Goal: Task Accomplishment & Management: Manage account settings

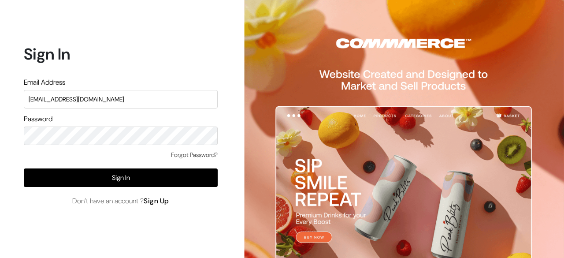
type input "[EMAIL_ADDRESS][DOMAIN_NAME]"
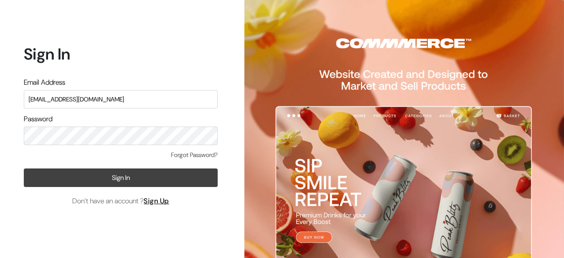
click at [135, 184] on button "Sign In" at bounding box center [121, 177] width 194 height 18
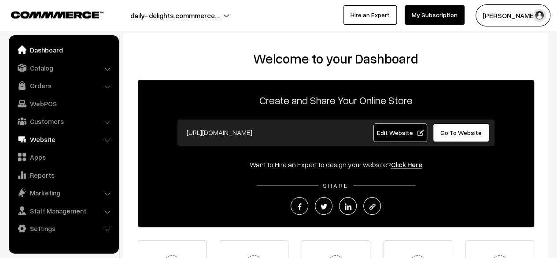
click at [44, 140] on link "Website" at bounding box center [63, 139] width 105 height 16
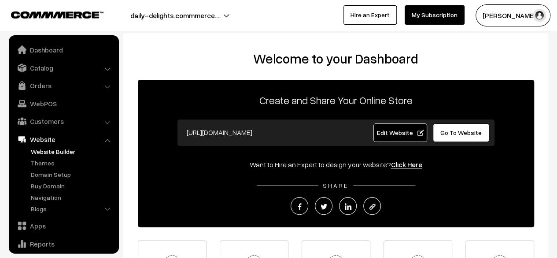
click at [57, 152] on link "Website Builder" at bounding box center [72, 151] width 87 height 9
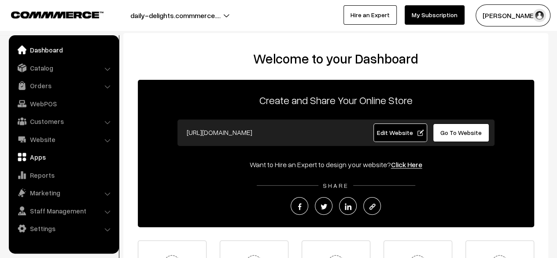
click at [36, 153] on link "Apps" at bounding box center [63, 157] width 105 height 16
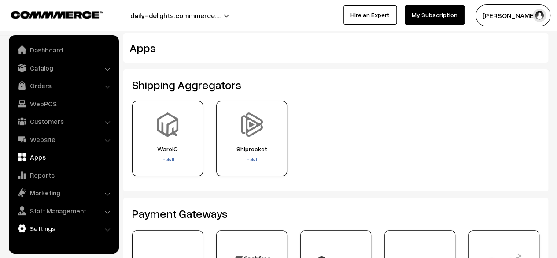
click at [49, 226] on link "Settings" at bounding box center [63, 228] width 105 height 16
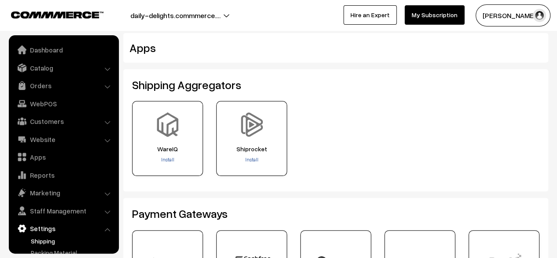
click at [70, 240] on link "Shipping" at bounding box center [72, 240] width 87 height 9
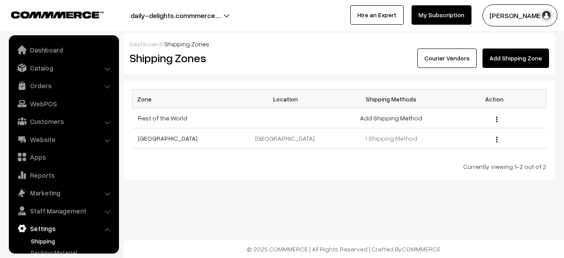
scroll to position [58, 0]
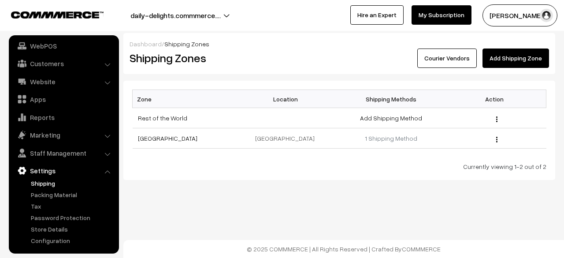
click at [455, 49] on link "Courier Vendors" at bounding box center [446, 57] width 59 height 19
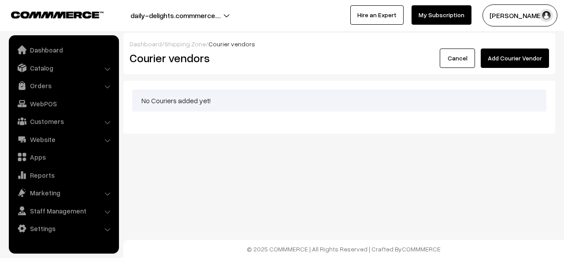
click at [515, 55] on button "Add Courier Vendor" at bounding box center [515, 57] width 68 height 19
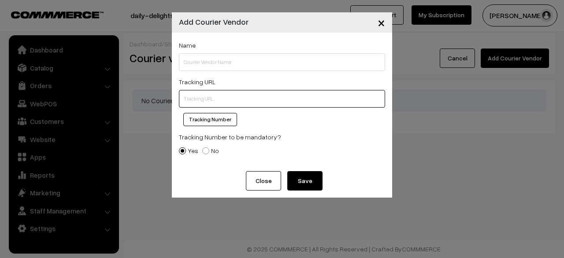
click at [210, 102] on input "text" at bounding box center [282, 99] width 206 height 18
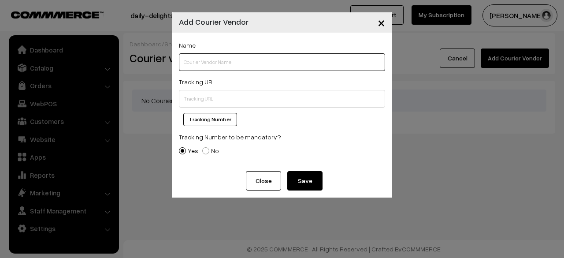
click at [209, 60] on input "text" at bounding box center [282, 62] width 206 height 18
type input "India Post"
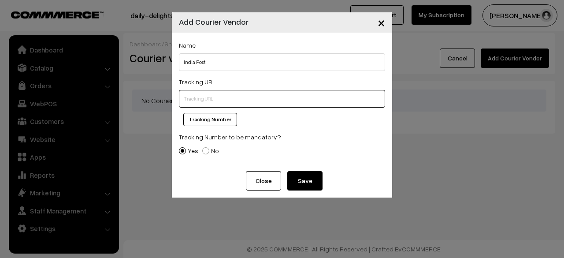
click at [203, 95] on input "text" at bounding box center [282, 99] width 206 height 18
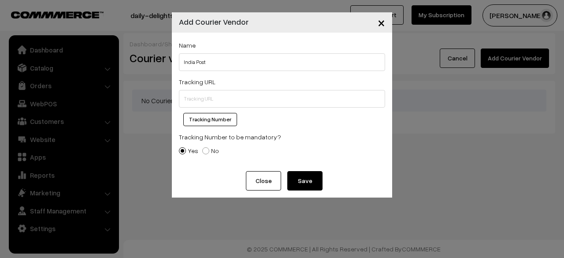
click at [394, 158] on div "× Add Courier Vendor Name India Post Tracking URL Tracking Number Tracking Numb…" at bounding box center [282, 129] width 564 height 258
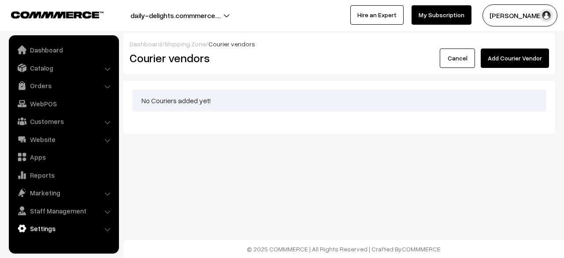
click at [100, 232] on link "Settings" at bounding box center [63, 228] width 105 height 16
click at [46, 241] on link "Shipping" at bounding box center [72, 240] width 87 height 9
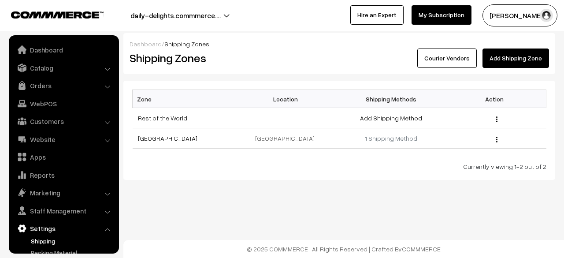
scroll to position [58, 0]
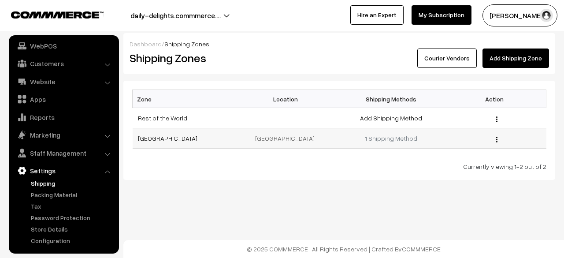
click at [496, 137] on img "button" at bounding box center [496, 140] width 1 height 6
click at [145, 135] on link "[GEOGRAPHIC_DATA]" at bounding box center [167, 137] width 59 height 7
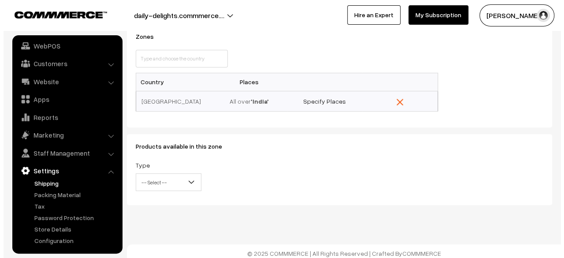
scroll to position [121, 0]
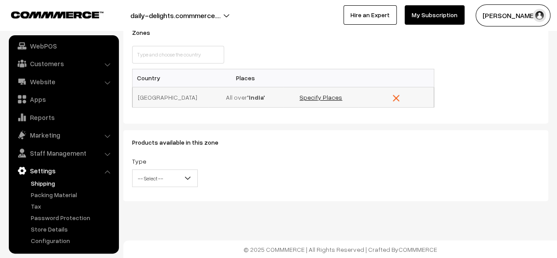
click at [315, 100] on link "Specify Places" at bounding box center [321, 96] width 43 height 7
select select
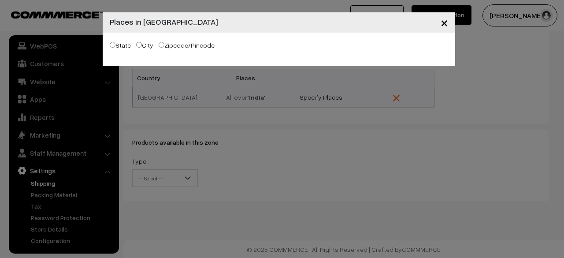
click at [114, 47] on input "State" at bounding box center [113, 45] width 6 height 6
radio input "true"
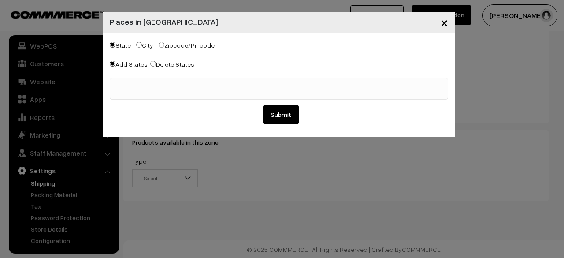
click at [157, 84] on ul at bounding box center [278, 83] width 337 height 11
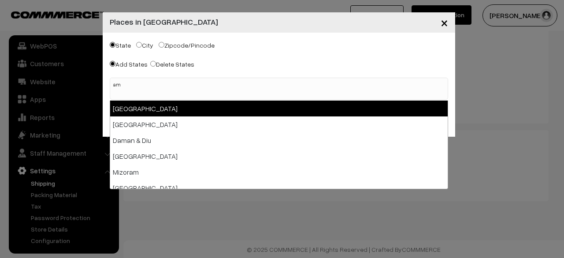
type input "a"
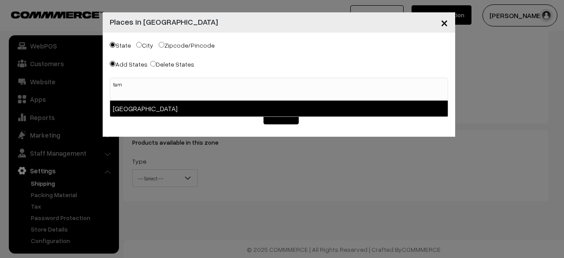
type input "tam"
select select "[GEOGRAPHIC_DATA]"
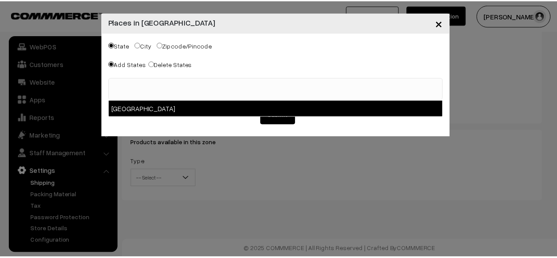
scroll to position [202, 0]
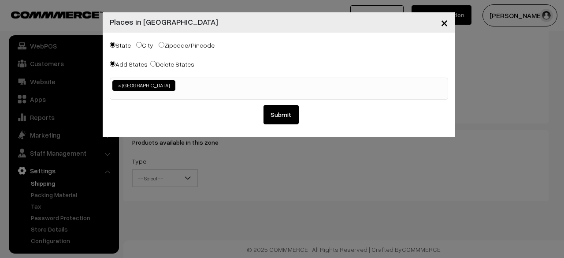
drag, startPoint x: 304, startPoint y: 113, endPoint x: 284, endPoint y: 118, distance: 20.3
click at [284, 118] on div "Submit" at bounding box center [279, 114] width 338 height 19
click at [284, 118] on button "Submit" at bounding box center [280, 114] width 35 height 19
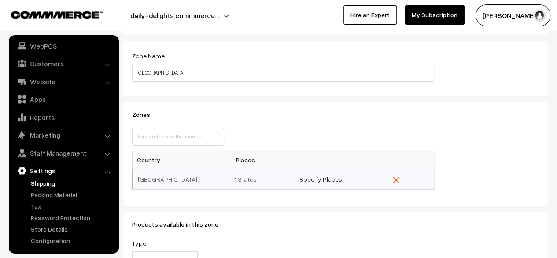
scroll to position [0, 0]
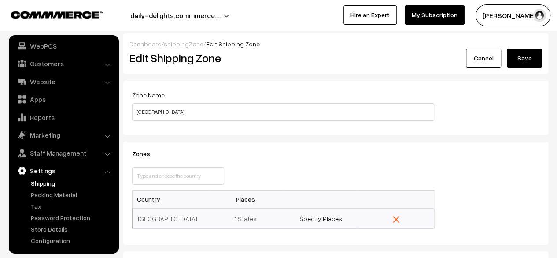
click at [531, 63] on button "Save" at bounding box center [524, 57] width 35 height 19
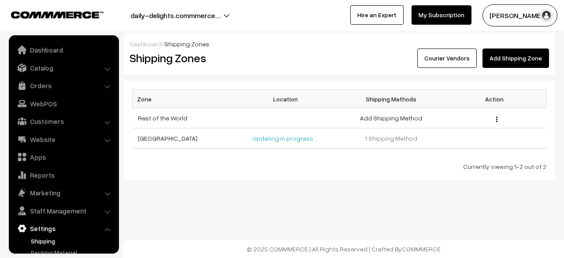
scroll to position [58, 0]
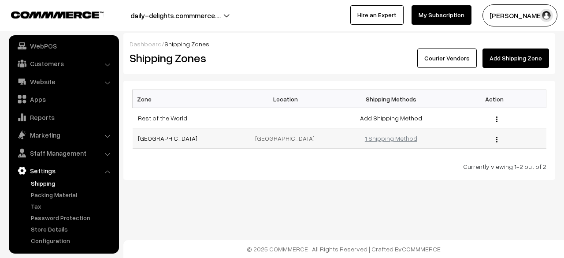
click at [388, 134] on link "1 Shipping Method" at bounding box center [391, 137] width 52 height 7
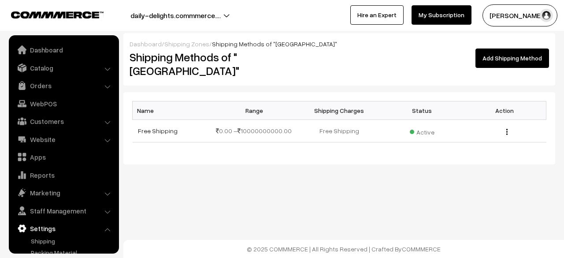
scroll to position [58, 0]
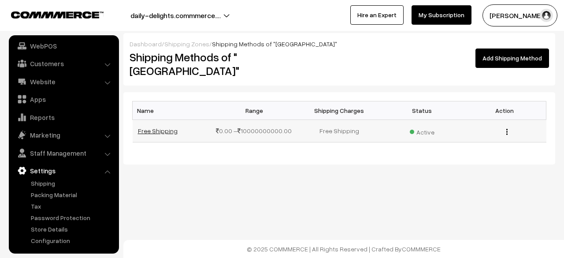
click at [149, 127] on link "Free Shipping" at bounding box center [158, 130] width 40 height 7
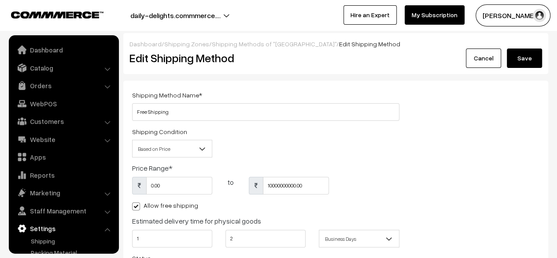
scroll to position [58, 0]
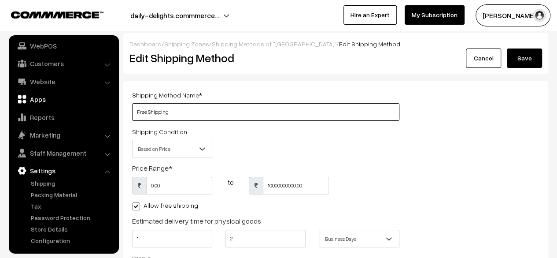
drag, startPoint x: 174, startPoint y: 113, endPoint x: 100, endPoint y: 99, distance: 76.3
click at [100, 99] on body "Thank you for showing interest. Our team will call you shortly. Close daily-del…" at bounding box center [278, 177] width 557 height 355
type input "Shipping Charges"
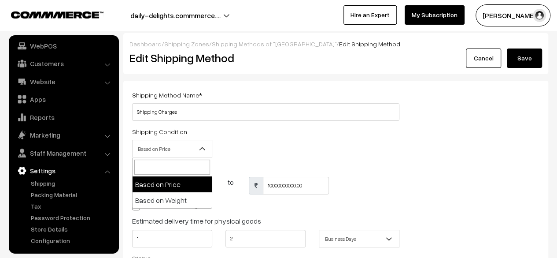
click at [192, 151] on span "Based on Price" at bounding box center [172, 148] width 79 height 15
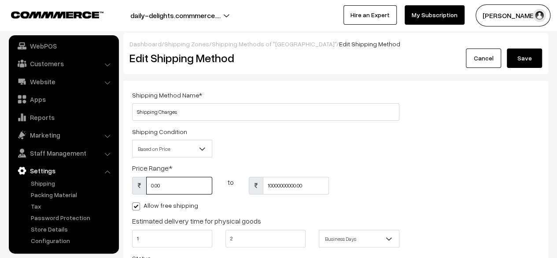
click at [168, 185] on input "0.00" at bounding box center [179, 186] width 66 height 18
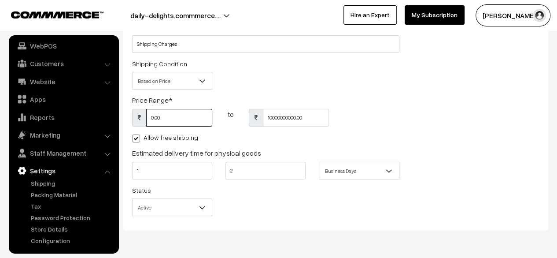
scroll to position [70, 0]
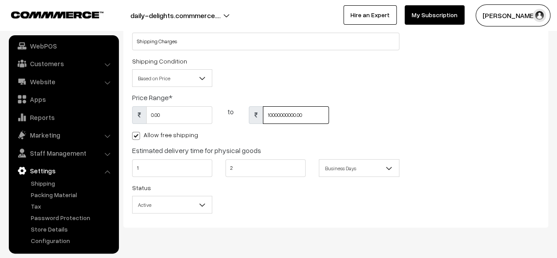
type input "0"
click at [300, 111] on input "10000000000.00" at bounding box center [296, 115] width 66 height 18
click at [327, 114] on input "10000000000.00" at bounding box center [296, 115] width 66 height 18
click at [336, 115] on div "0 to 10000000000" at bounding box center [266, 117] width 281 height 23
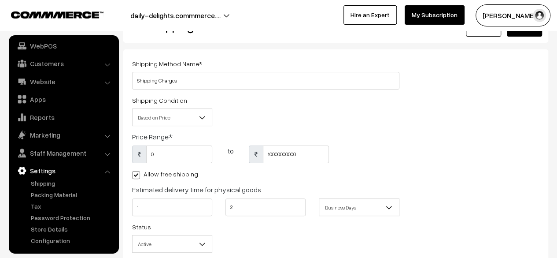
scroll to position [29, 0]
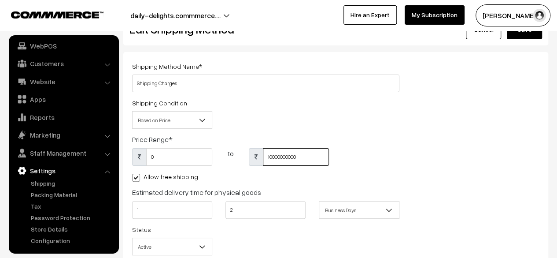
click at [311, 160] on input "10000000000" at bounding box center [296, 157] width 66 height 18
type input "1000"
click at [138, 179] on span at bounding box center [136, 178] width 8 height 8
click at [138, 179] on input "Allow free shipping" at bounding box center [135, 176] width 6 height 6
checkbox input "false"
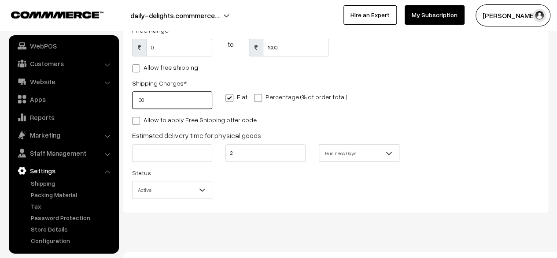
scroll to position [151, 0]
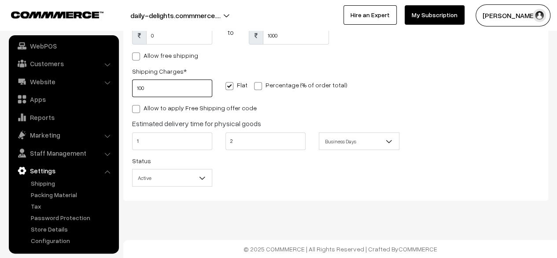
type input "100"
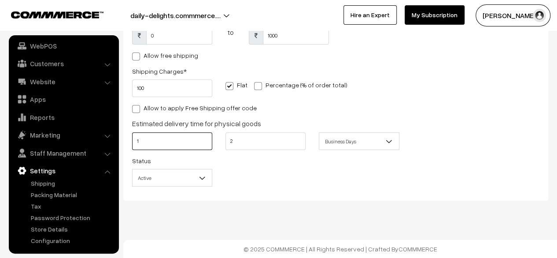
drag, startPoint x: 176, startPoint y: 138, endPoint x: 132, endPoint y: 142, distance: 43.8
click at [132, 142] on input "1" at bounding box center [172, 141] width 80 height 18
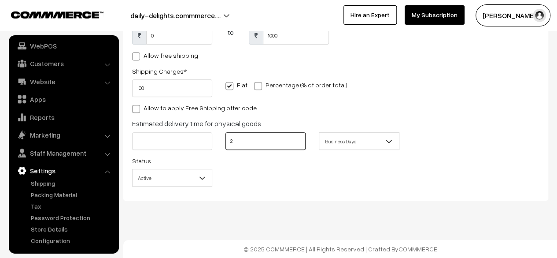
click at [281, 137] on input "2" at bounding box center [266, 141] width 80 height 18
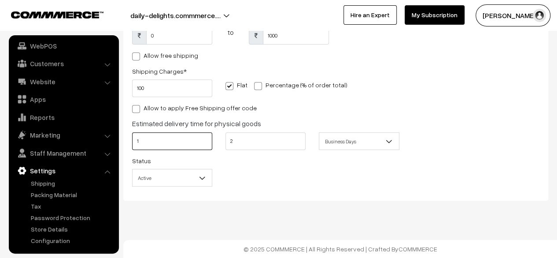
drag, startPoint x: 171, startPoint y: 140, endPoint x: 130, endPoint y: 138, distance: 40.6
click at [130, 138] on div "1" at bounding box center [172, 143] width 93 height 23
type input "3"
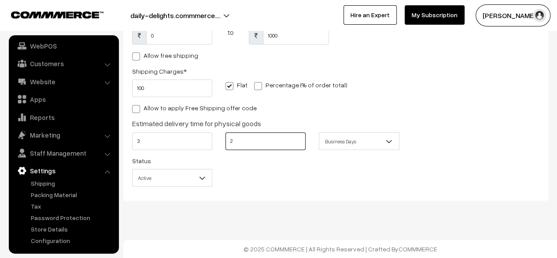
drag, startPoint x: 262, startPoint y: 143, endPoint x: 229, endPoint y: 143, distance: 32.2
click at [229, 143] on input "2" at bounding box center [266, 141] width 80 height 18
type input "4"
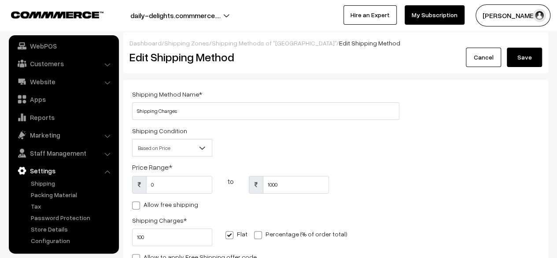
scroll to position [0, 0]
type input "5"
click at [525, 66] on button "Save" at bounding box center [524, 57] width 35 height 19
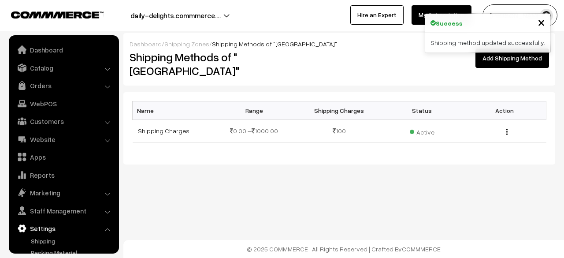
scroll to position [58, 0]
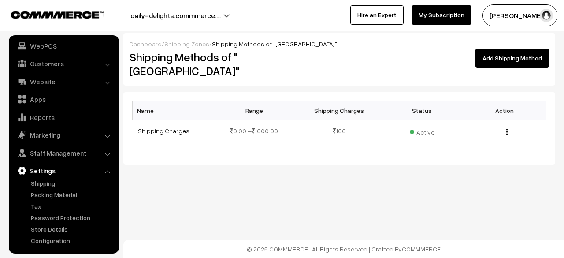
click at [514, 59] on link "Add Shipping Method" at bounding box center [512, 57] width 74 height 19
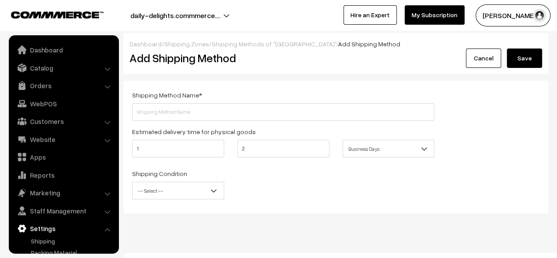
scroll to position [58, 0]
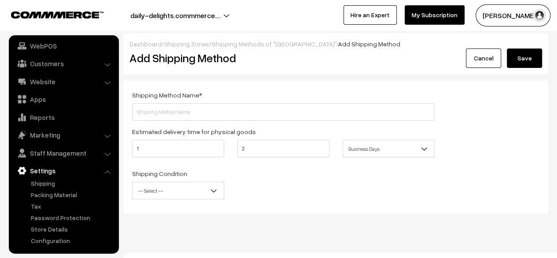
click at [268, 101] on div "Shipping Method Name *" at bounding box center [283, 104] width 302 height 31
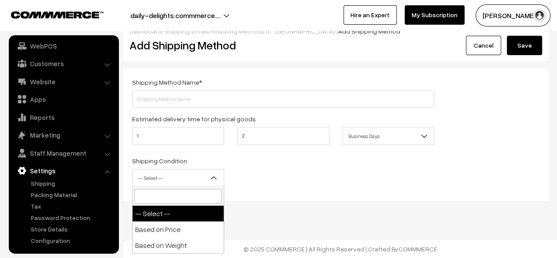
click at [208, 184] on span "-- Select --" at bounding box center [178, 177] width 91 height 15
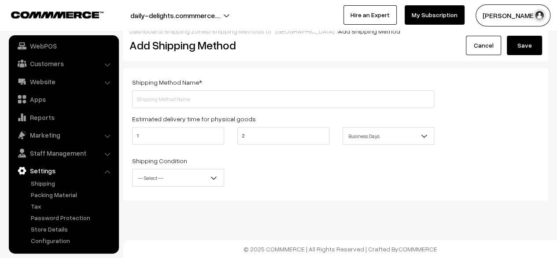
click at [348, 150] on div "Shipping Method Name * Estimated delivery time for physical goods 1 2 Business …" at bounding box center [283, 134] width 315 height 115
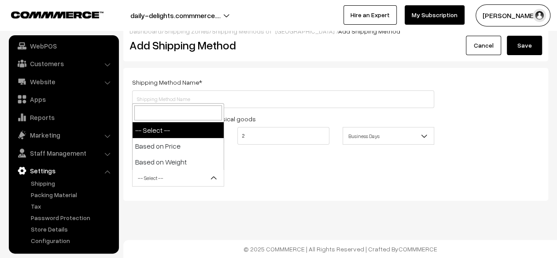
click at [190, 183] on span "-- Select --" at bounding box center [178, 177] width 91 height 15
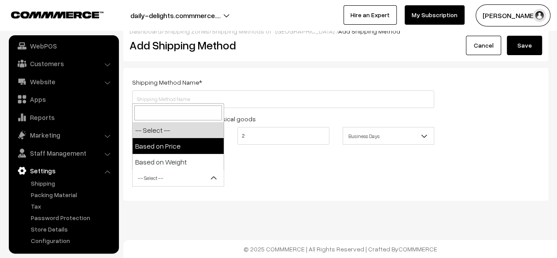
select select "price"
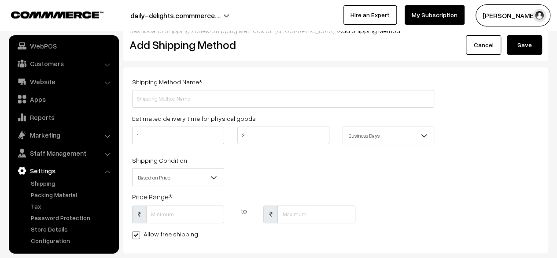
scroll to position [0, 0]
